Goal: Book appointment/travel/reservation

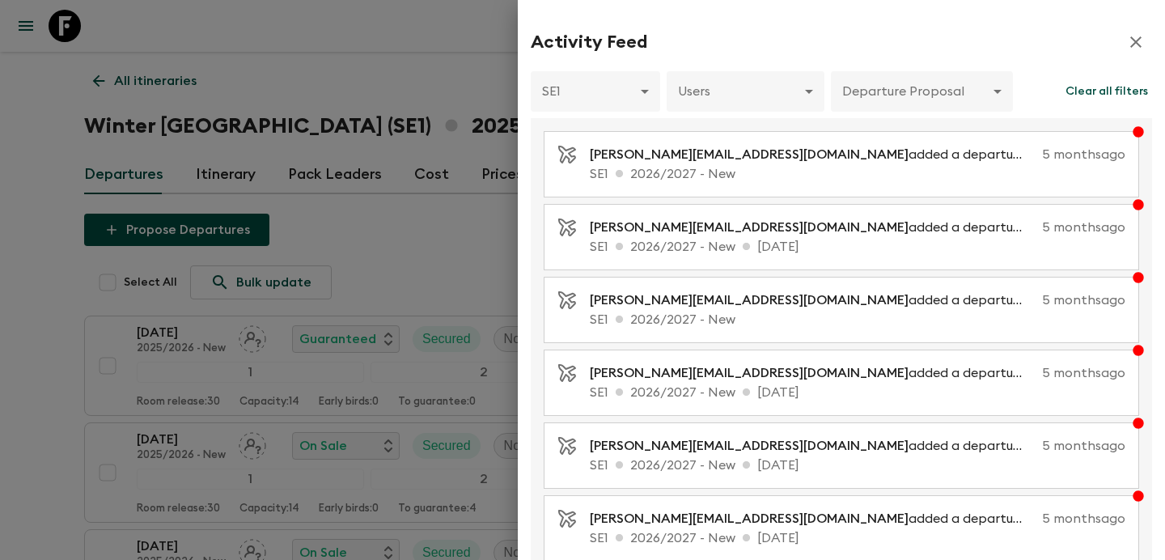
scroll to position [385, 0]
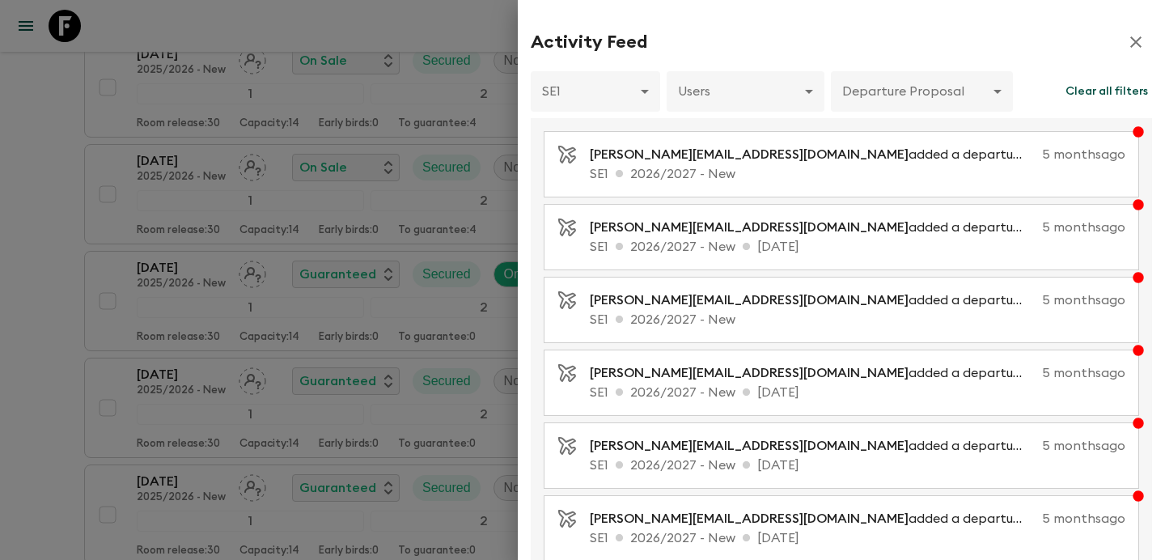
click at [285, 150] on div at bounding box center [582, 280] width 1165 height 560
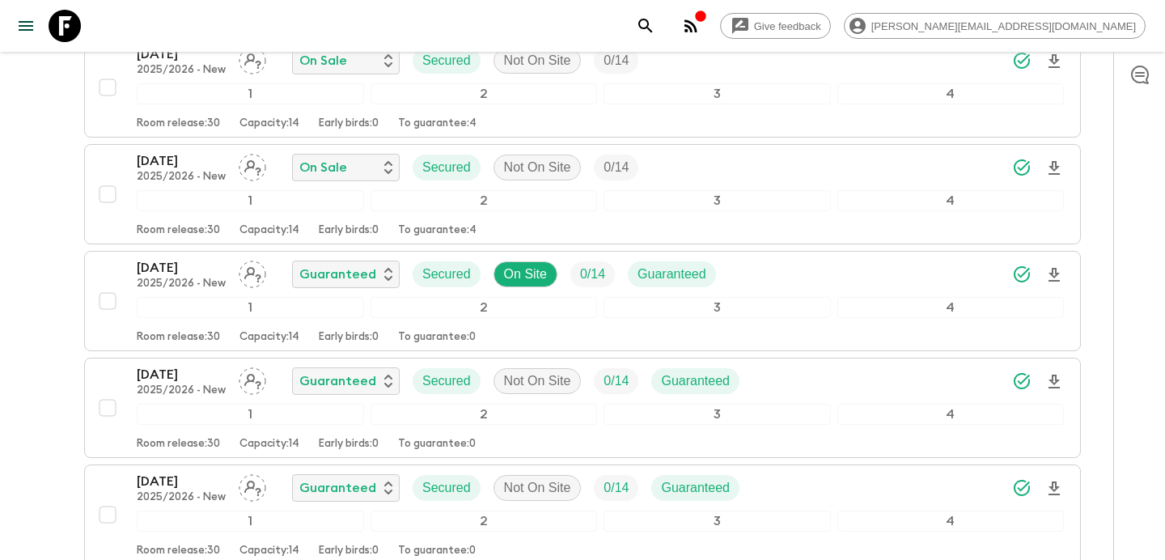
scroll to position [0, 0]
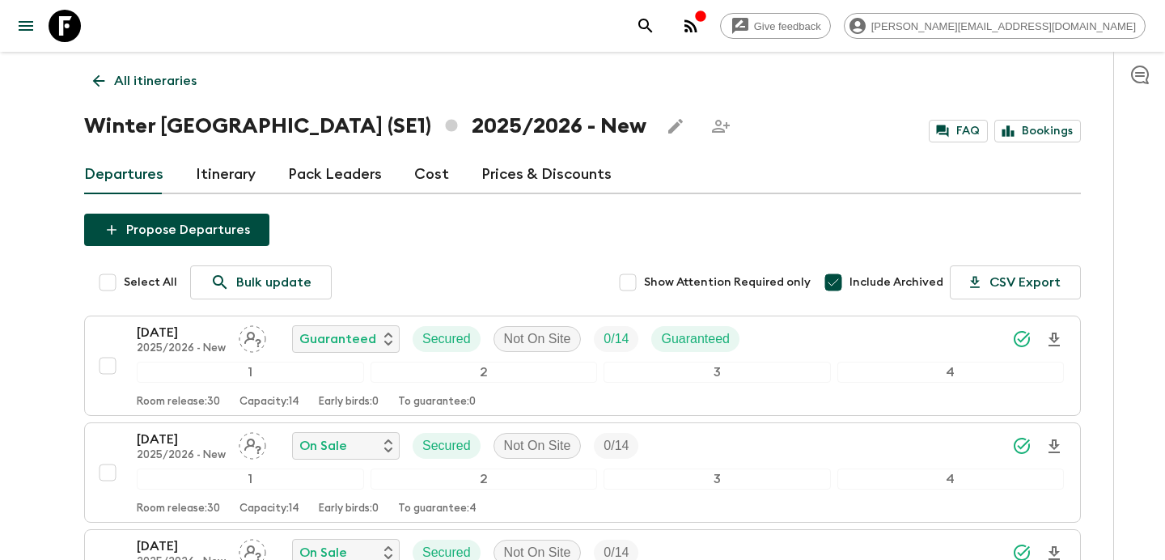
click at [180, 88] on p "All itineraries" at bounding box center [155, 80] width 82 height 19
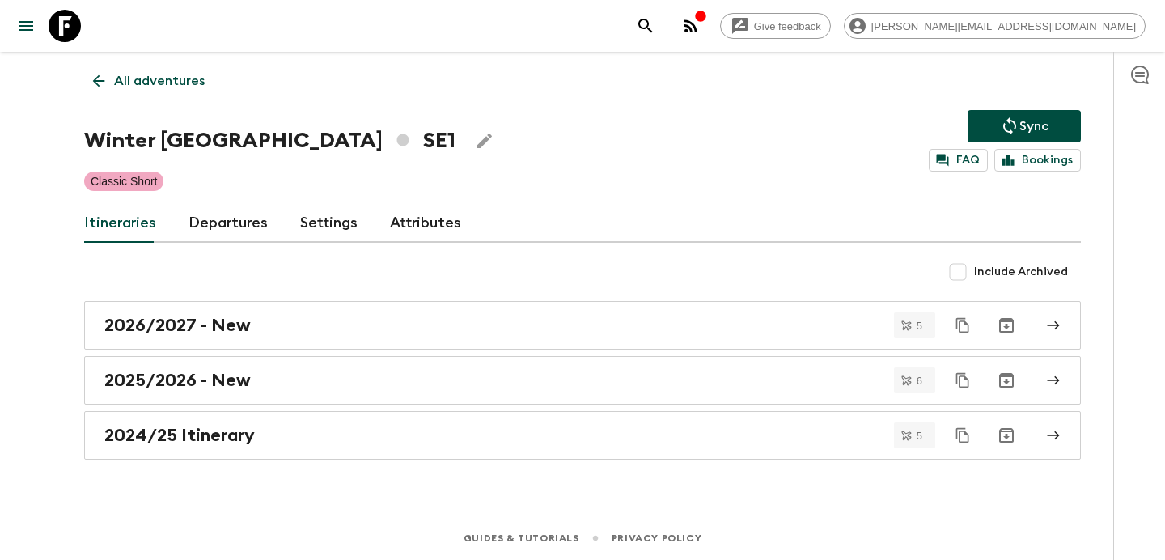
click at [180, 88] on p "All adventures" at bounding box center [159, 80] width 91 height 19
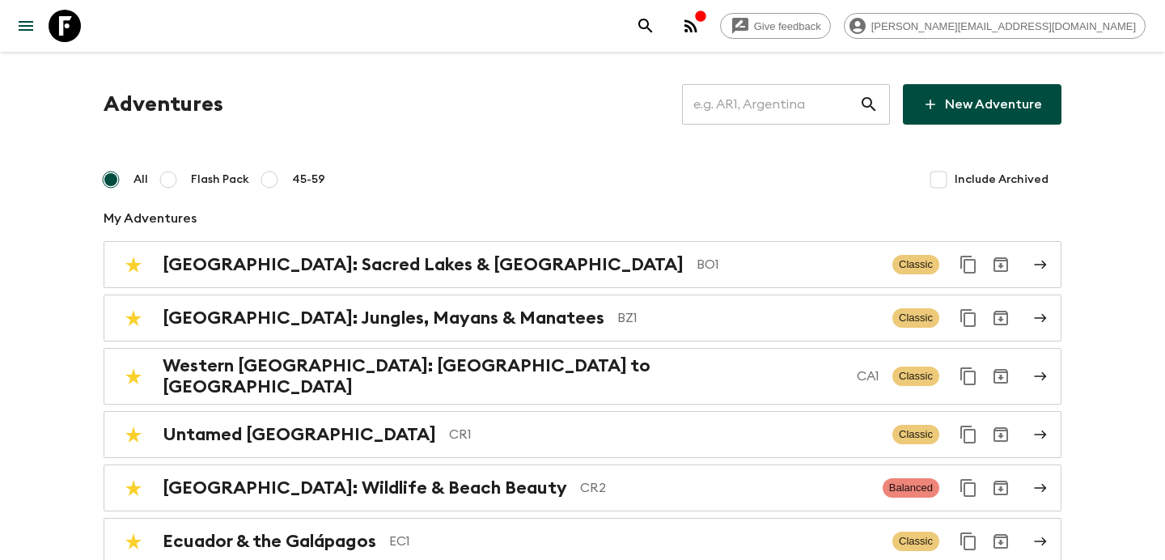
click at [755, 104] on input "text" at bounding box center [770, 104] width 177 height 45
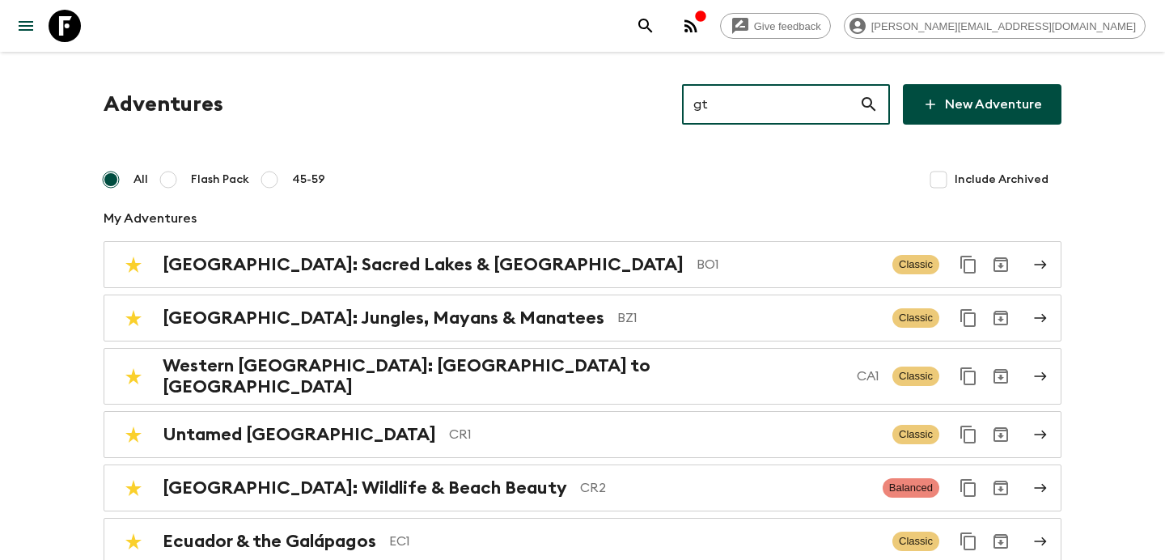
type input "gta"
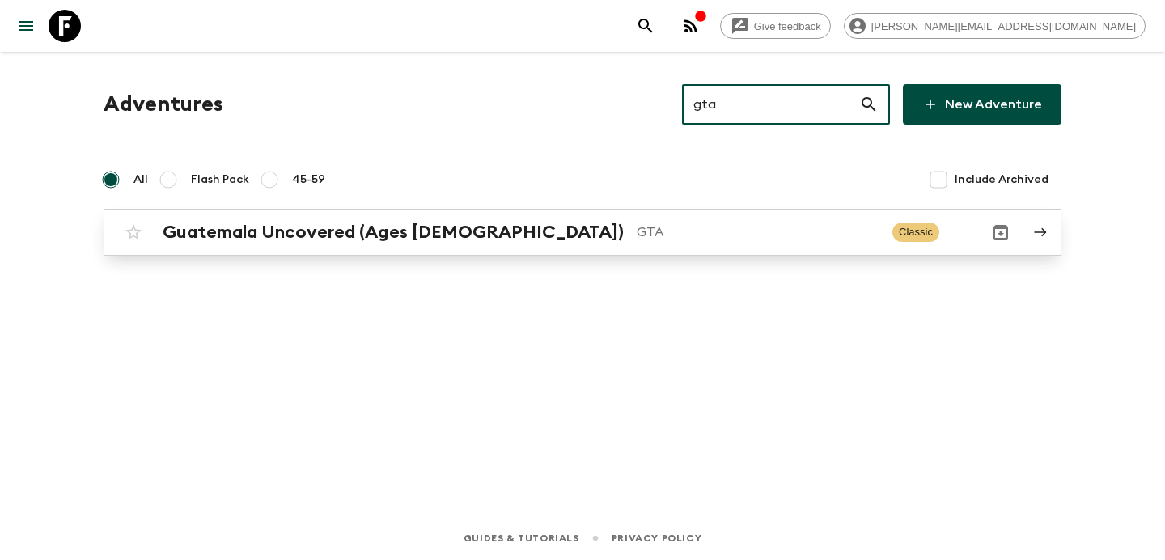
click at [652, 232] on p "GTA" at bounding box center [757, 231] width 243 height 19
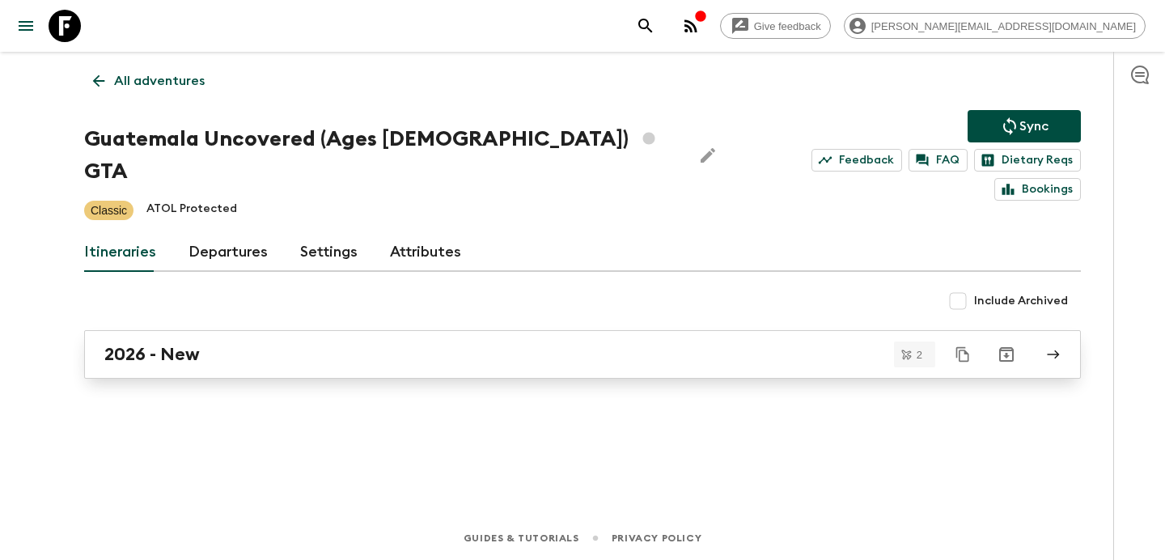
click at [599, 344] on div "2026 - New" at bounding box center [566, 354] width 925 height 21
